Goal: Information Seeking & Learning: Learn about a topic

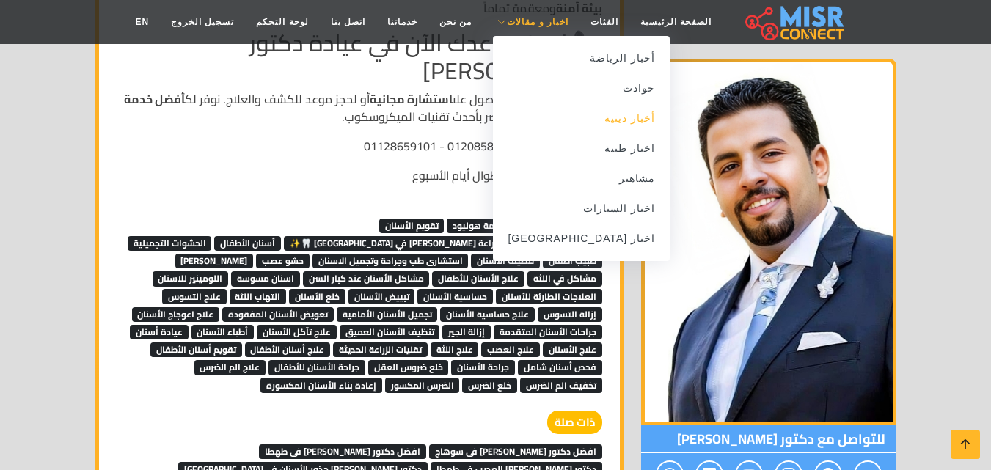
click at [597, 122] on link "أخبار دينية" at bounding box center [581, 118] width 177 height 30
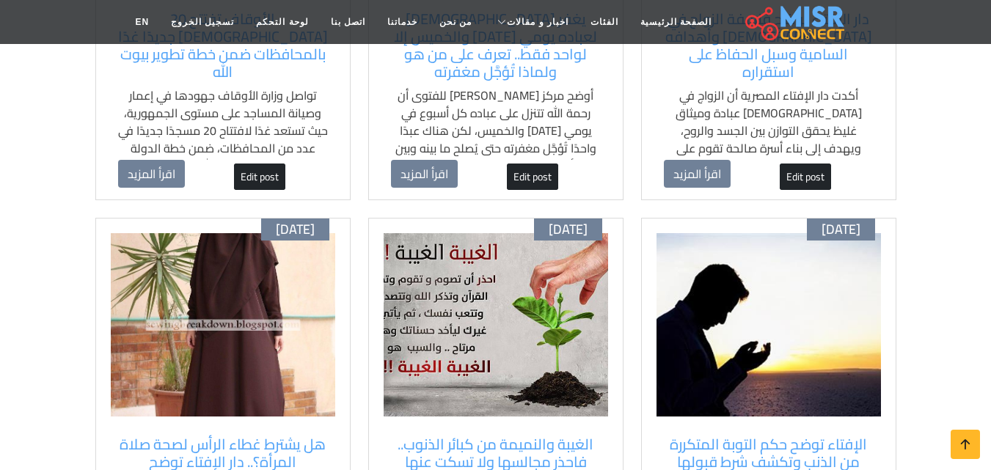
scroll to position [513, 0]
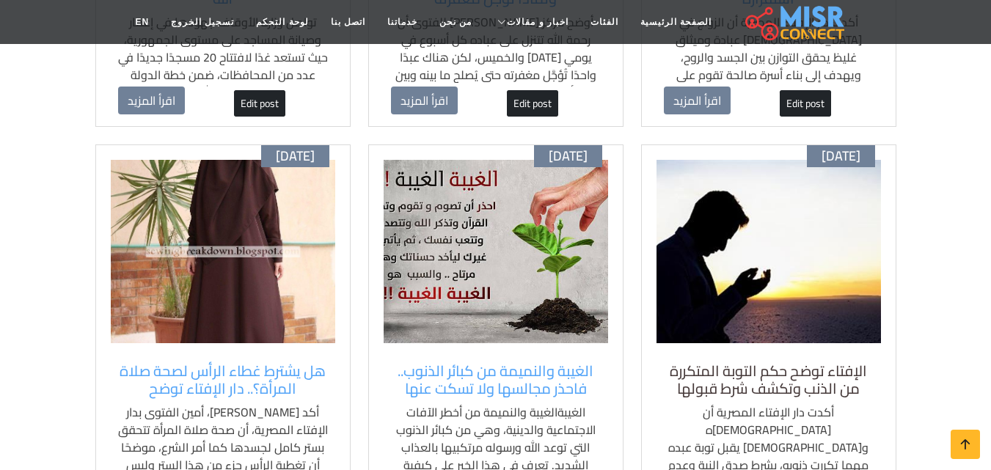
click at [750, 362] on h5 "الإفتاء توضح حكم التوبة المتكررة من الذنب وتكشف شرط قبولها" at bounding box center [769, 379] width 210 height 35
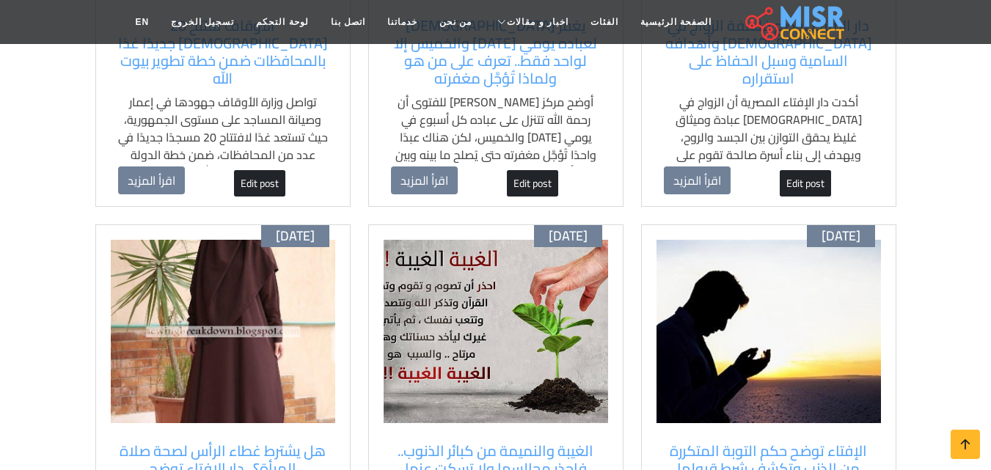
scroll to position [293, 0]
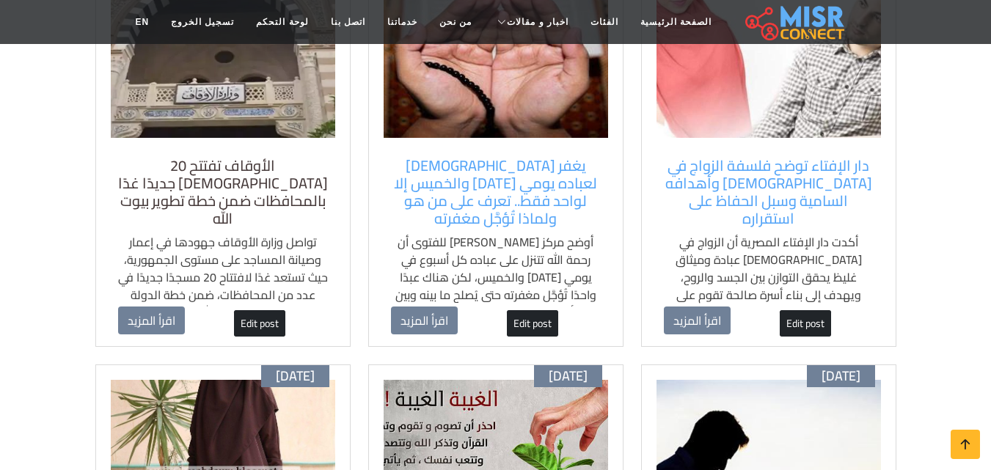
click at [242, 194] on h5 "الأوقاف تفتتح 20 [DEMOGRAPHIC_DATA] جديدًا غدًا بالمحافظات ضمن خطة تطوير بيوت ا…" at bounding box center [223, 192] width 210 height 70
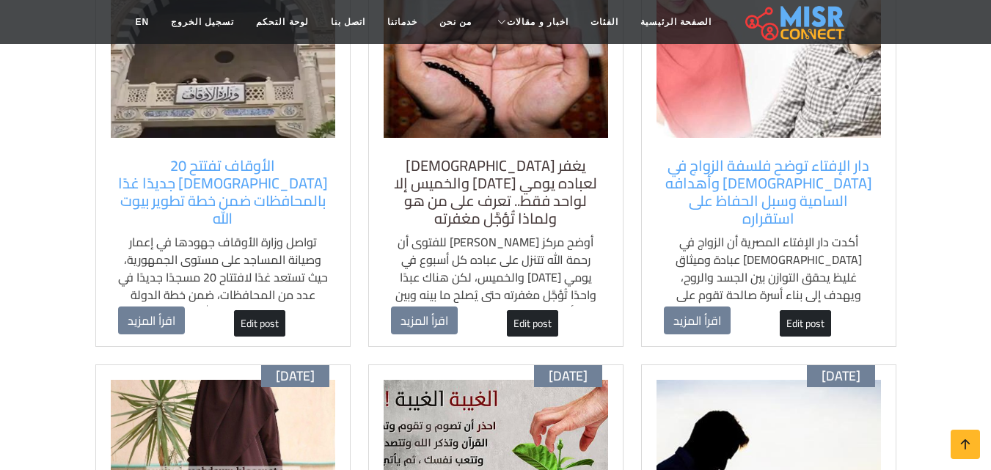
scroll to position [220, 0]
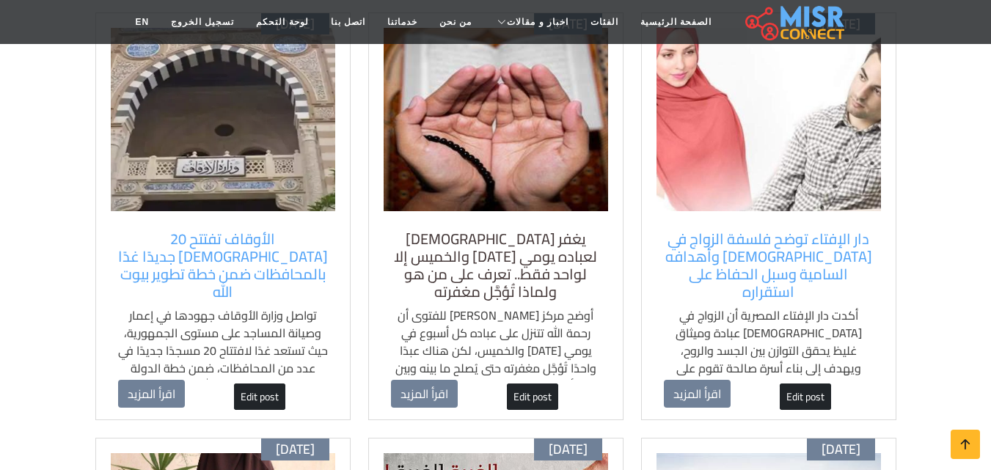
click at [525, 235] on h5 "يغفر [DEMOGRAPHIC_DATA] لعباده يومي [DATE] والخميس إلا لواحد فقط.. تعرف على من …" at bounding box center [496, 265] width 210 height 70
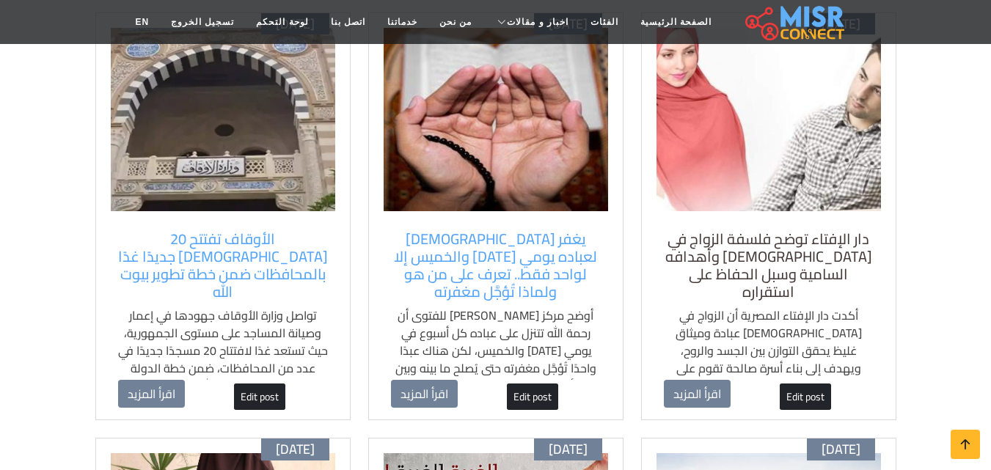
click at [709, 231] on h5 "دار الإفتاء توضح فلسفة الزواج في [DEMOGRAPHIC_DATA] وأهدافه السامية وسبل الحفاظ…" at bounding box center [769, 265] width 210 height 70
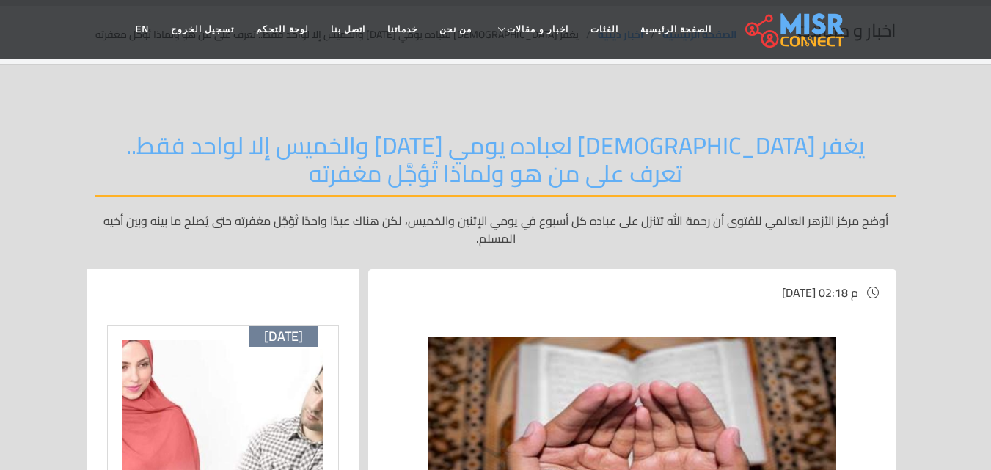
scroll to position [73, 0]
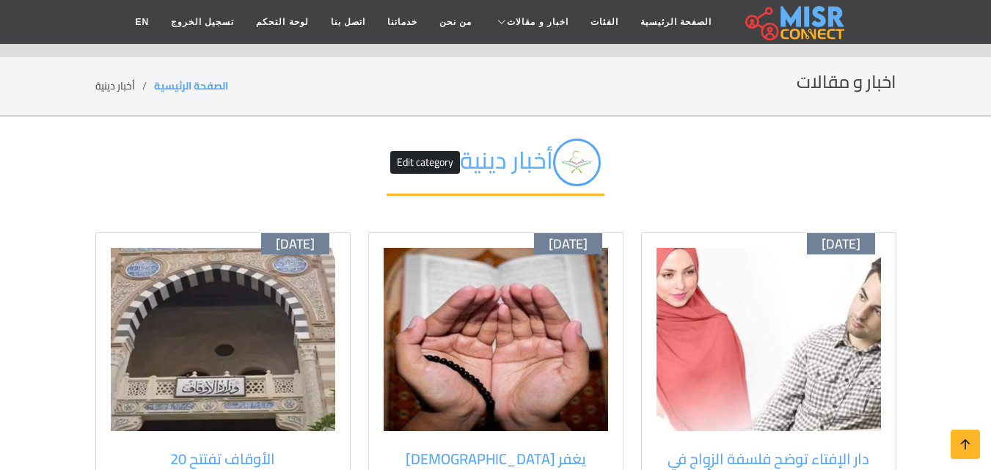
scroll to position [220, 0]
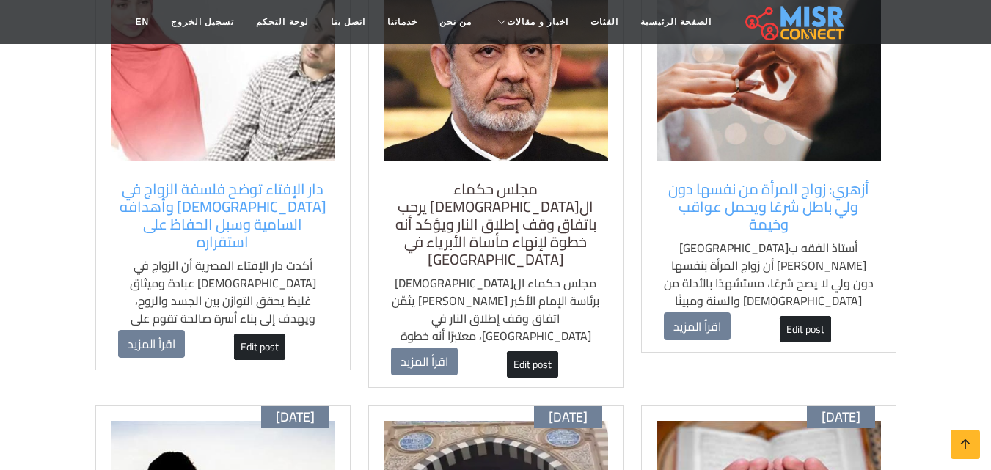
scroll to position [293, 0]
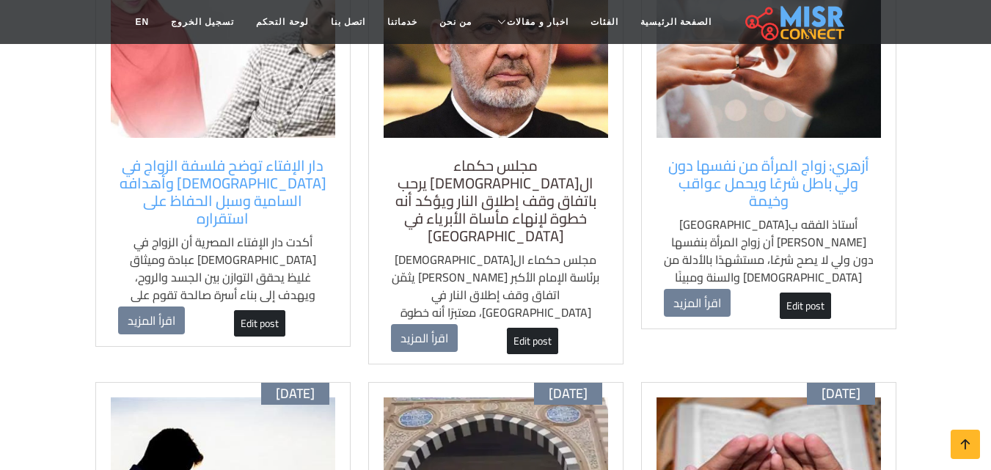
click at [453, 164] on h5 "مجلس حكماء ال[DEMOGRAPHIC_DATA] يرحب باتفاق وقف إطلاق النار ويؤكد أنه خطوة لإنه…" at bounding box center [496, 201] width 210 height 88
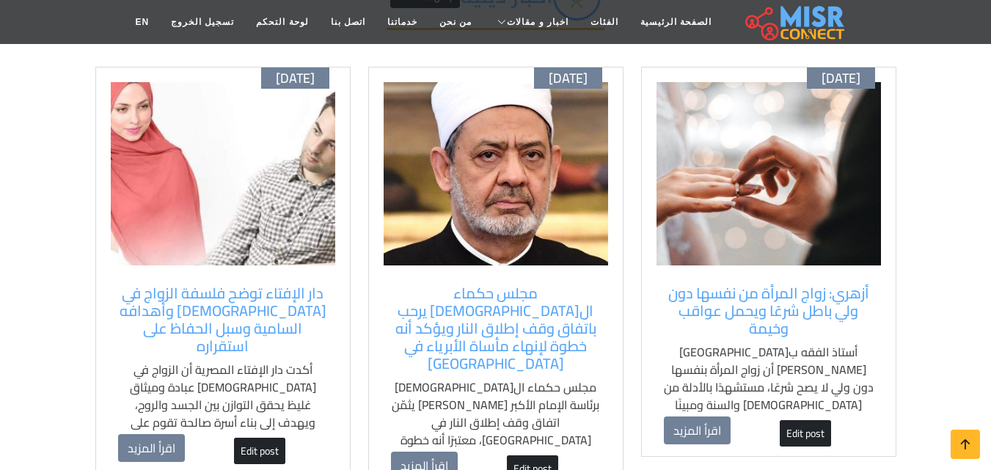
scroll to position [147, 0]
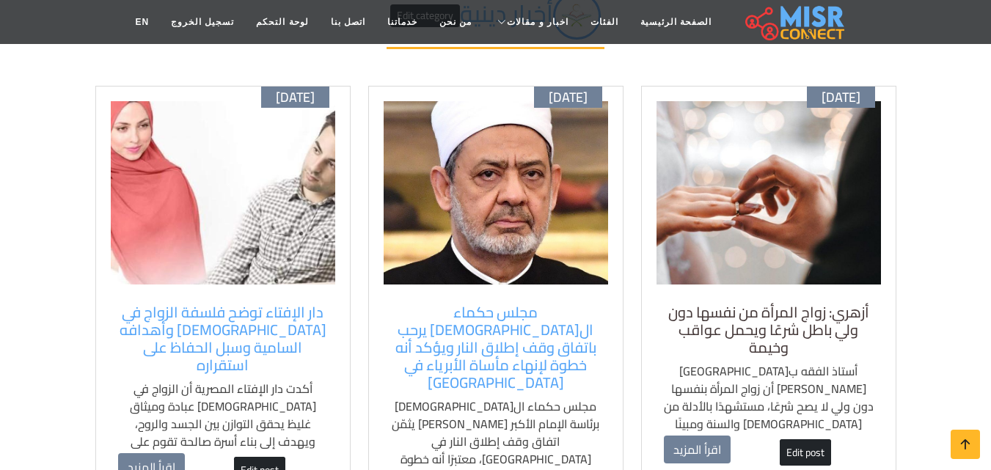
click at [757, 310] on h5 "أزهري: زواج المرأة من نفسها دون ولي باطل شرعًا ويحمل عواقب وخيمة" at bounding box center [769, 330] width 210 height 53
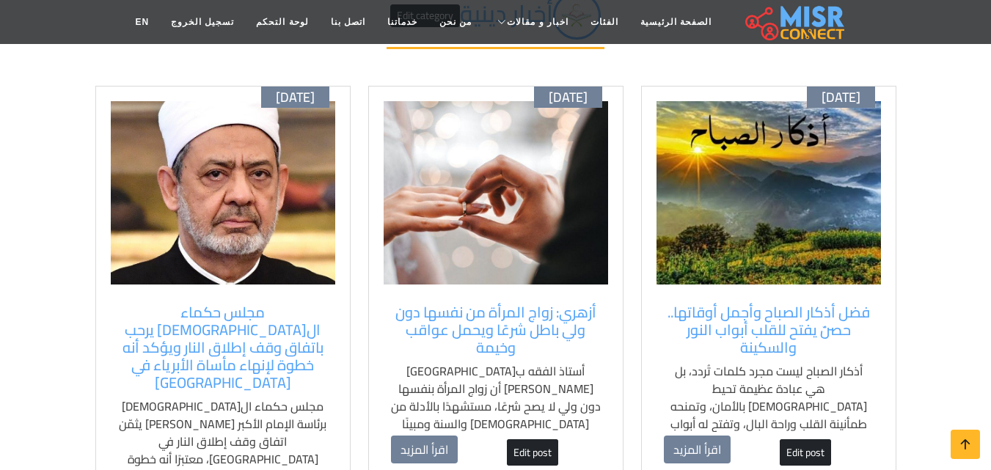
scroll to position [147, 0]
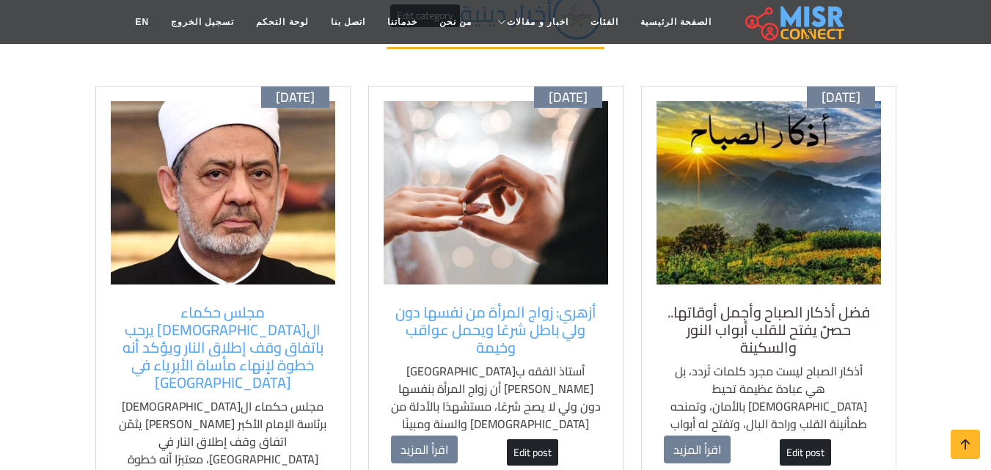
click at [737, 311] on h5 "فضل أذكار الصباح وأجمل أوقاتها.. حصنٌ يفتح للقلب أبواب النور والسكينة" at bounding box center [769, 330] width 210 height 53
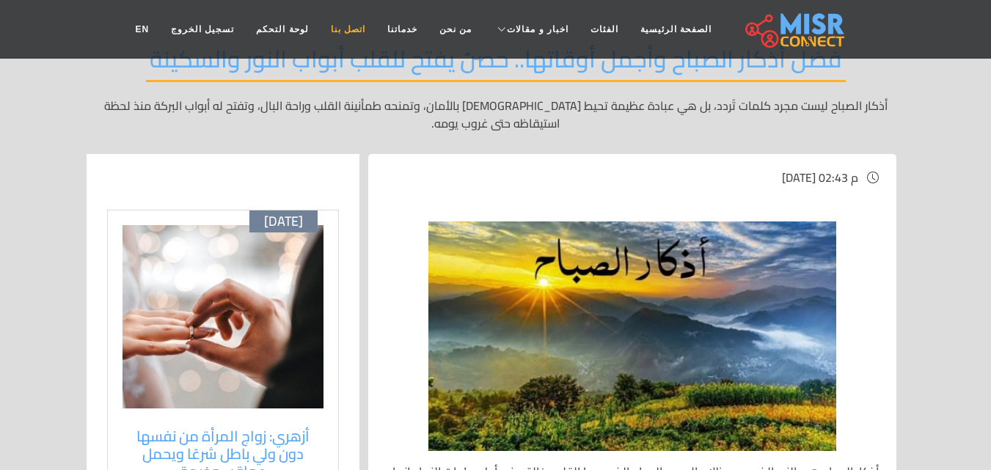
scroll to position [220, 0]
